Goal: Find specific page/section: Find specific page/section

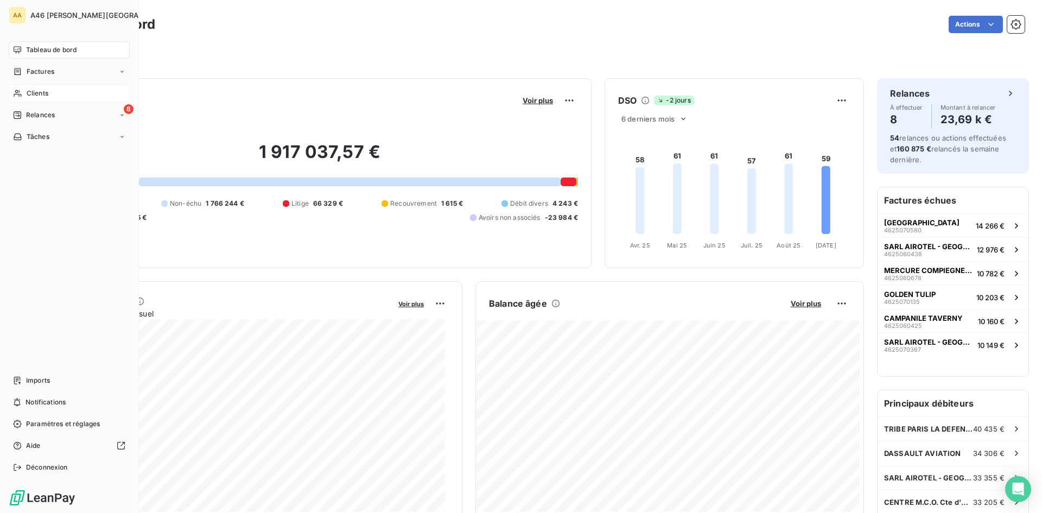
click at [40, 92] on span "Clients" at bounding box center [38, 93] width 22 height 10
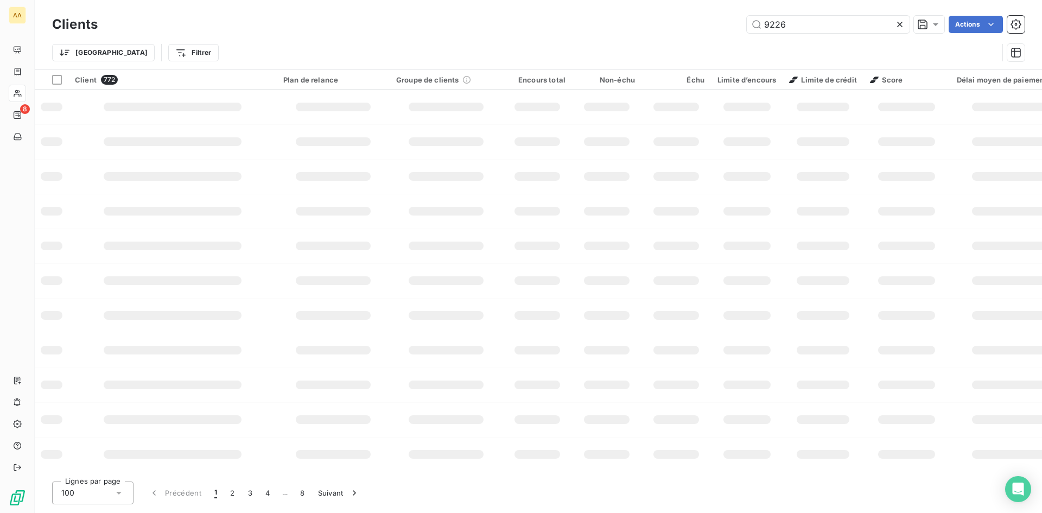
type input "9226"
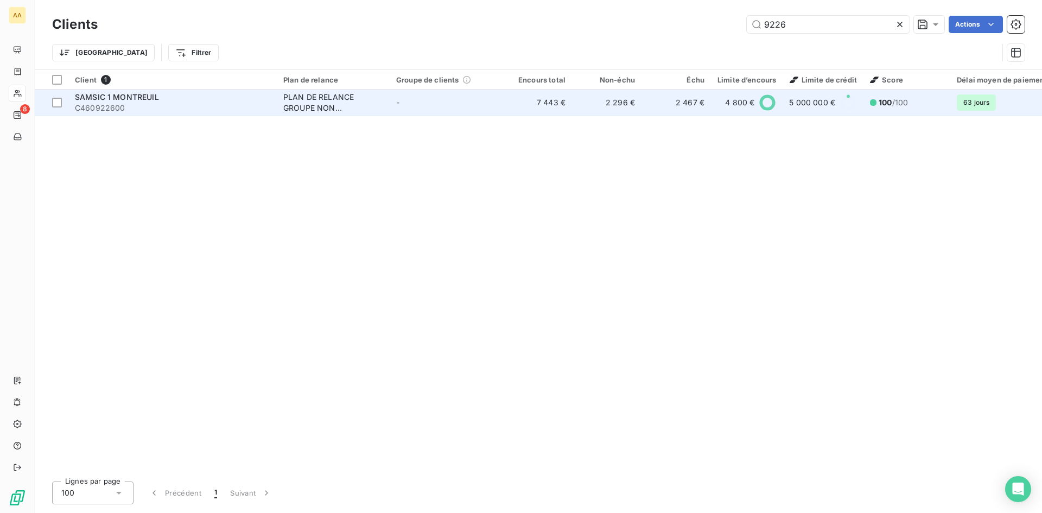
click at [424, 100] on td "-" at bounding box center [446, 103] width 113 height 26
